Goal: Transaction & Acquisition: Purchase product/service

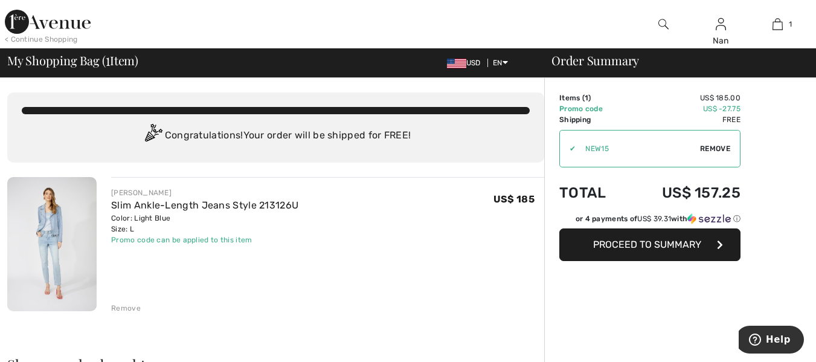
click at [661, 246] on span "Proceed to Summary" at bounding box center [647, 244] width 108 height 11
